Goal: Find specific page/section: Find specific page/section

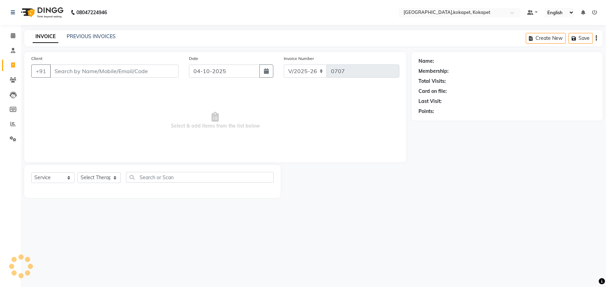
select select "5849"
select select "service"
click at [11, 127] on icon at bounding box center [12, 123] width 5 height 5
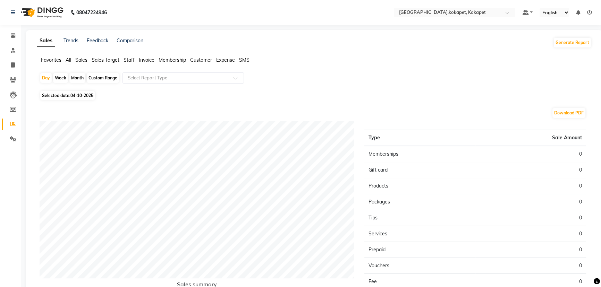
click at [20, 32] on li "Calendar" at bounding box center [10, 35] width 21 height 15
click at [3, 35] on link "Calendar" at bounding box center [10, 35] width 17 height 11
